Goal: Information Seeking & Learning: Learn about a topic

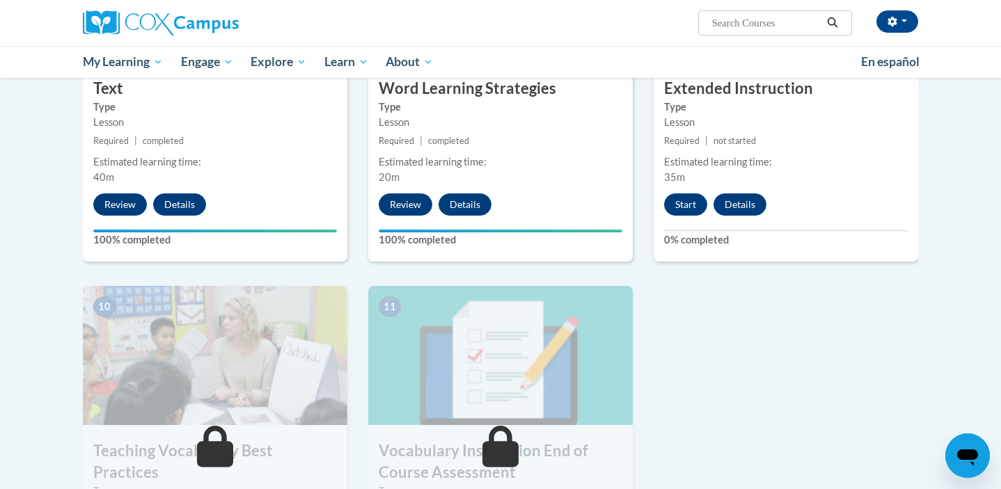
scroll to position [1239, 0]
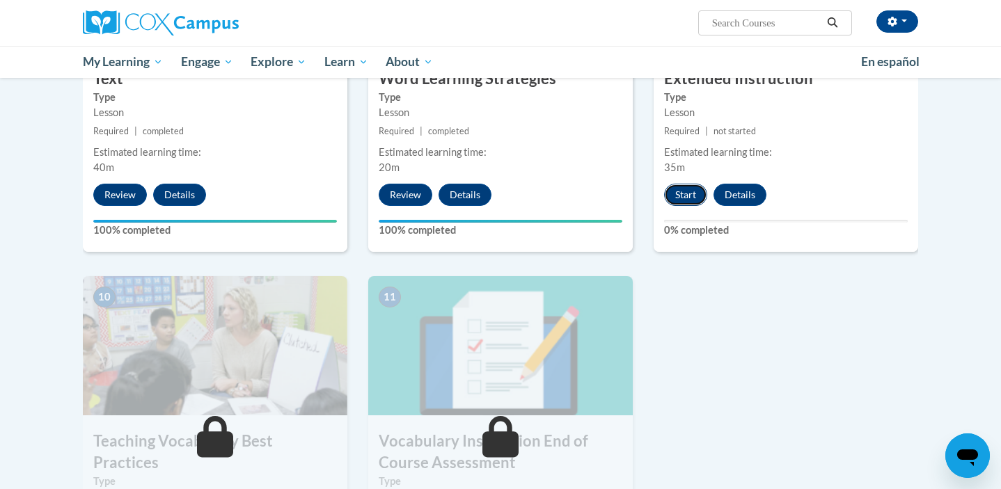
click at [685, 194] on button "Start" at bounding box center [685, 195] width 43 height 22
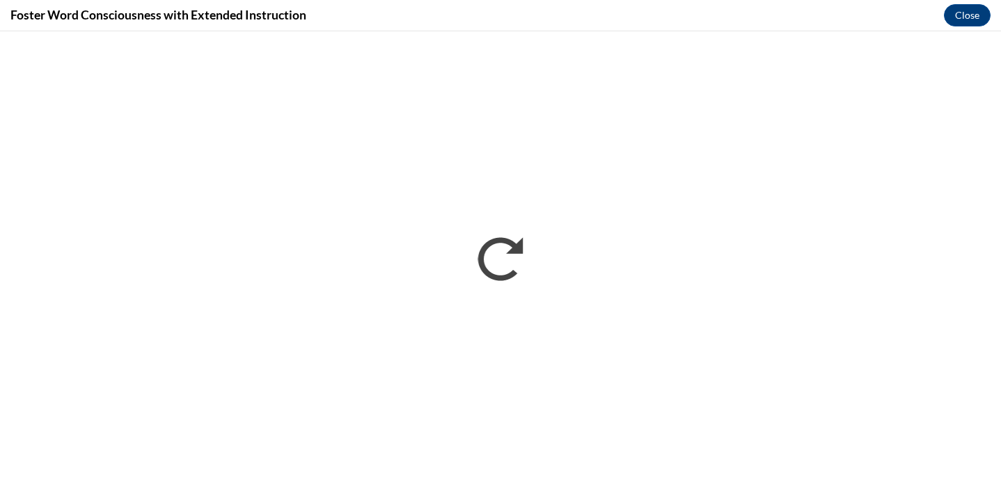
scroll to position [0, 0]
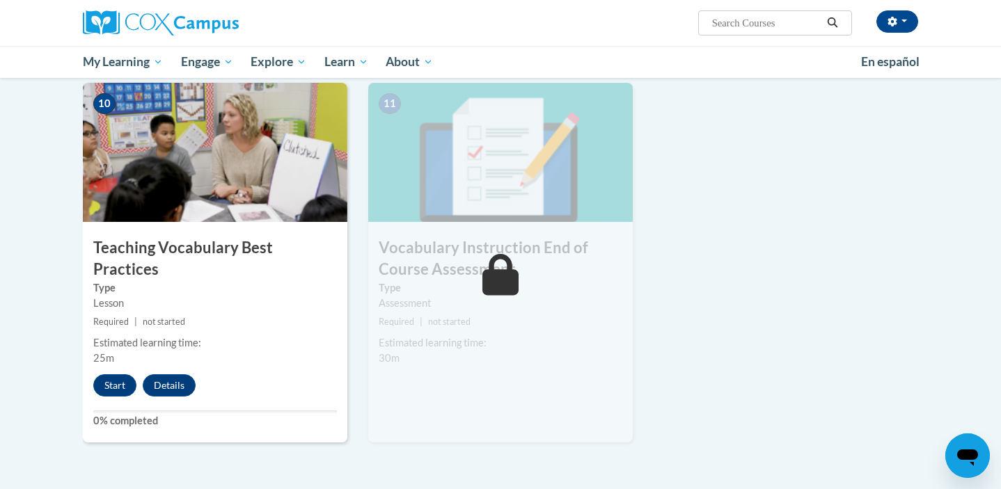
scroll to position [1434, 0]
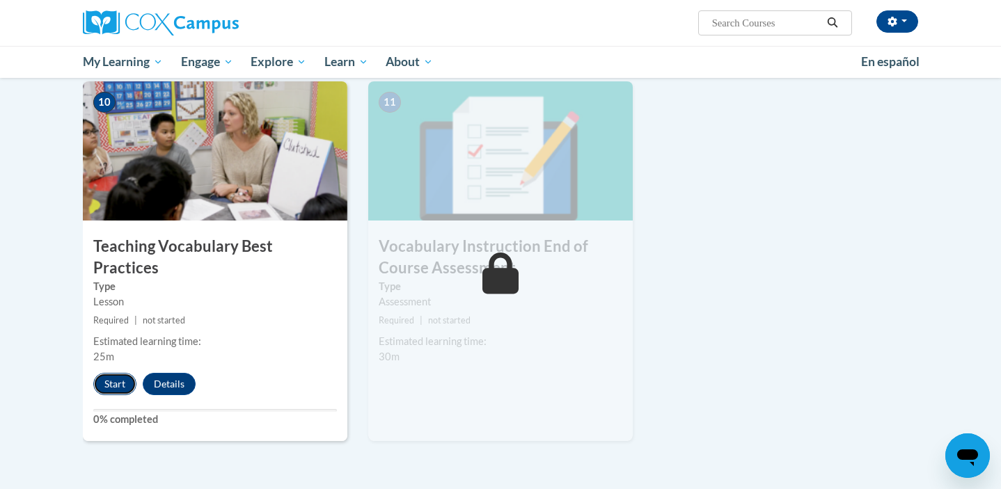
click at [107, 373] on button "Start" at bounding box center [114, 384] width 43 height 22
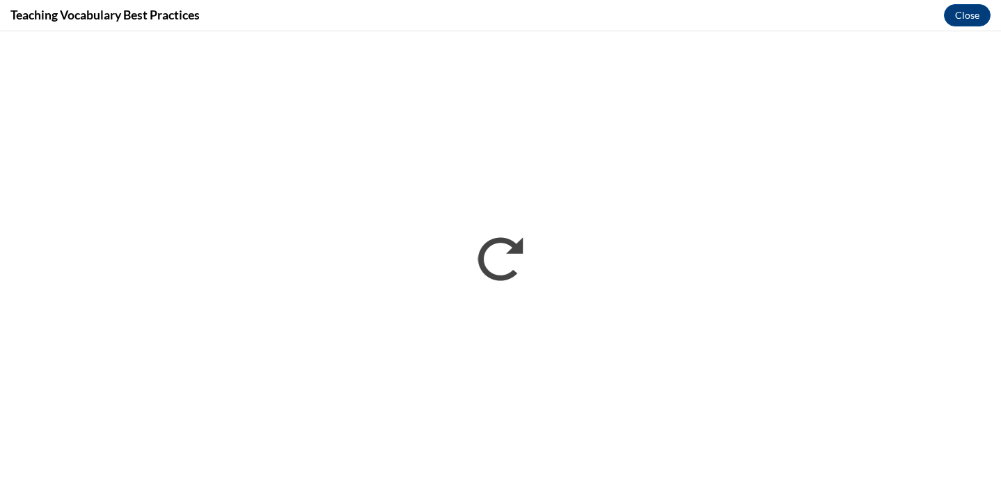
scroll to position [0, 0]
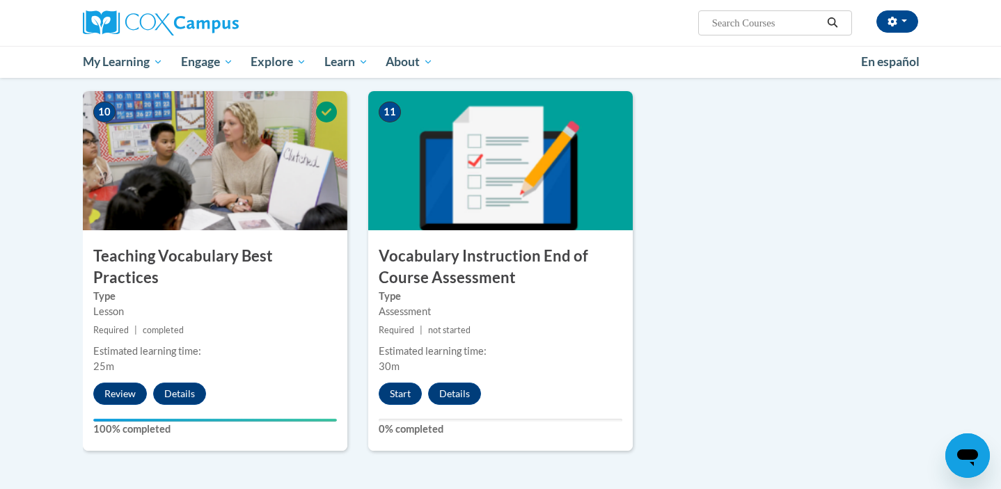
scroll to position [1423, 0]
